Goal: Task Accomplishment & Management: Use online tool/utility

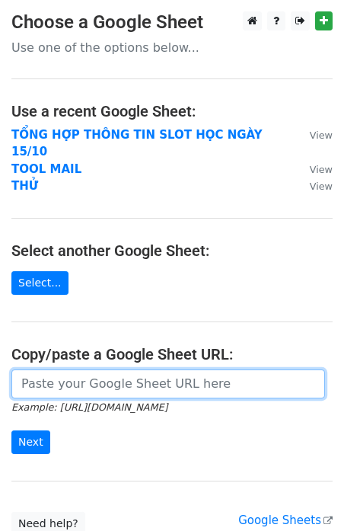
click at [78, 369] on input "url" at bounding box center [168, 383] width 314 height 29
paste input "https://docs.google.com/spreadsheets/d/1hiKrRV8gnCAz_mgDdBEOCjxe4mFeFgDDktI_zBB…"
type input "https://docs.google.com/spreadsheets/d/1hiKrRV8gnCAz_mgDdBEOCjxe4mFeFgDDktI_zBB…"
click at [11, 430] on input "Next" at bounding box center [30, 442] width 39 height 24
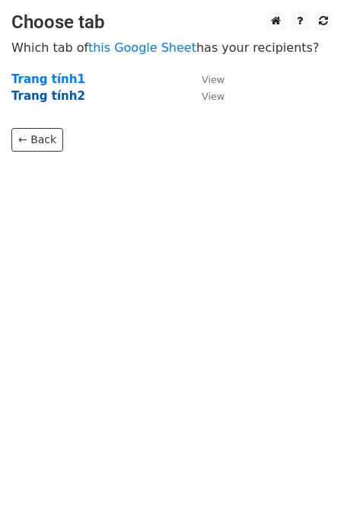
click at [37, 98] on strong "Trang tính2" at bounding box center [48, 96] width 74 height 14
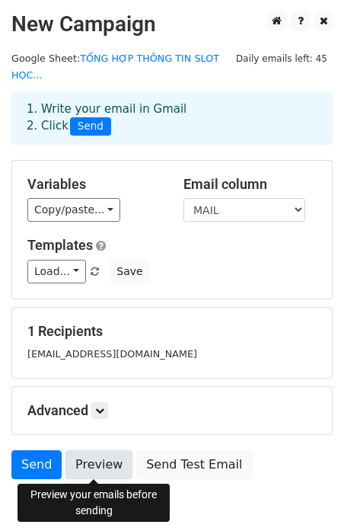
click at [97, 464] on link "Preview" at bounding box center [99, 464] width 67 height 29
click at [98, 467] on link "Preview" at bounding box center [99, 464] width 67 height 29
click at [87, 462] on link "Preview" at bounding box center [99, 464] width 67 height 29
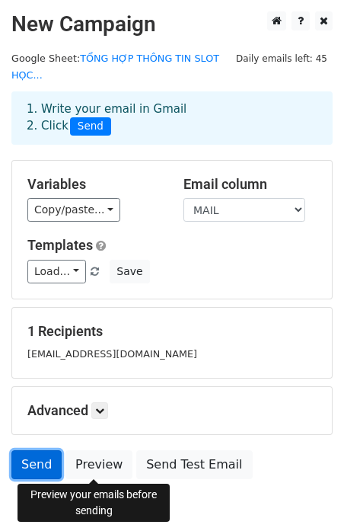
click at [37, 469] on link "Send" at bounding box center [36, 464] width 50 height 29
